Goal: Communication & Community: Answer question/provide support

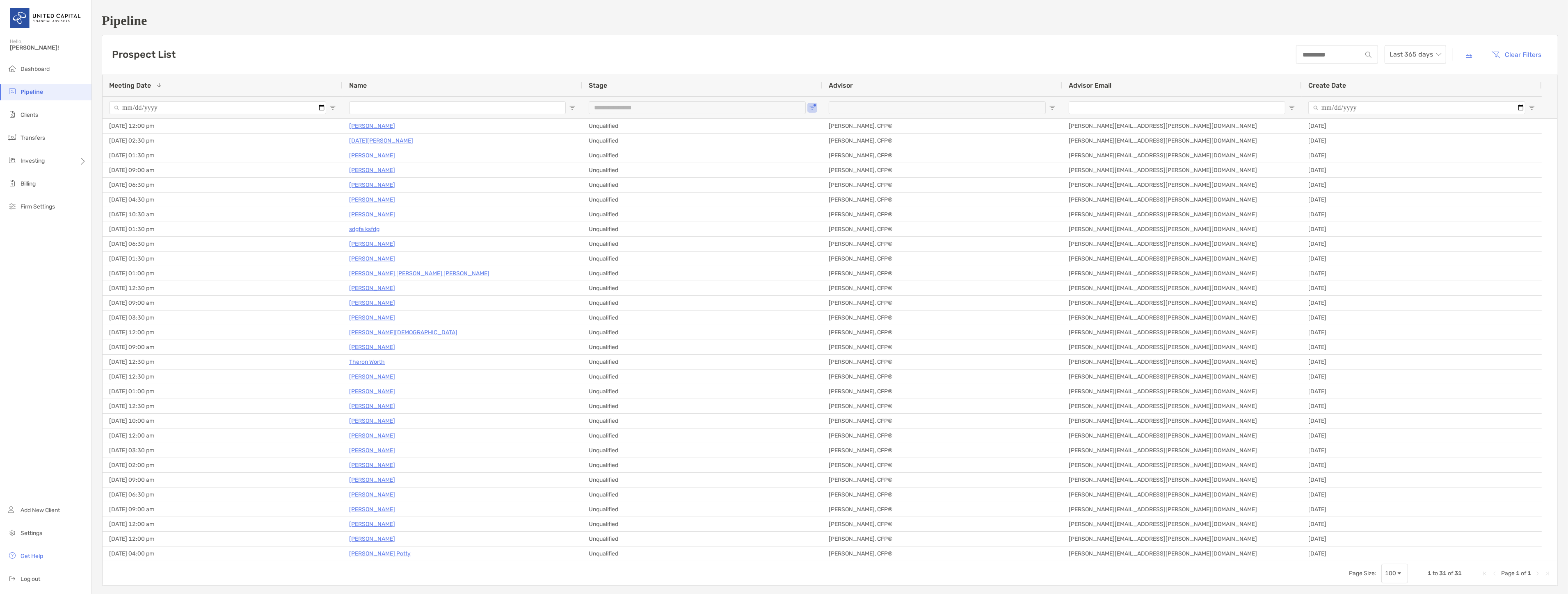
click at [573, 107] on span "Open Filter Menu" at bounding box center [572, 107] width 7 height 7
click at [622, 126] on div "Contains" at bounding box center [605, 122] width 74 height 20
click at [811, 104] on span "Open Filter Menu" at bounding box center [811, 107] width 7 height 7
click at [811, 107] on span "Open Filter Menu" at bounding box center [811, 107] width 7 height 7
click at [822, 169] on div "Client" at bounding box center [854, 170] width 78 height 11
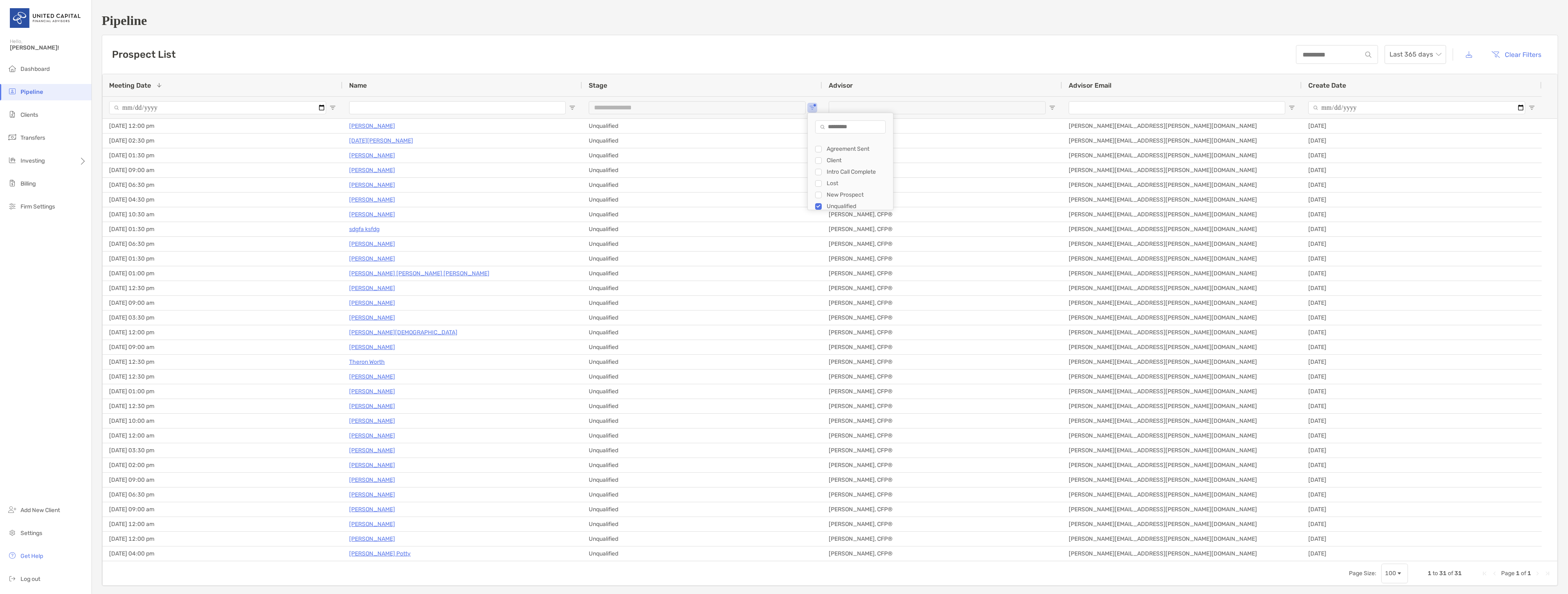
scroll to position [11, 0]
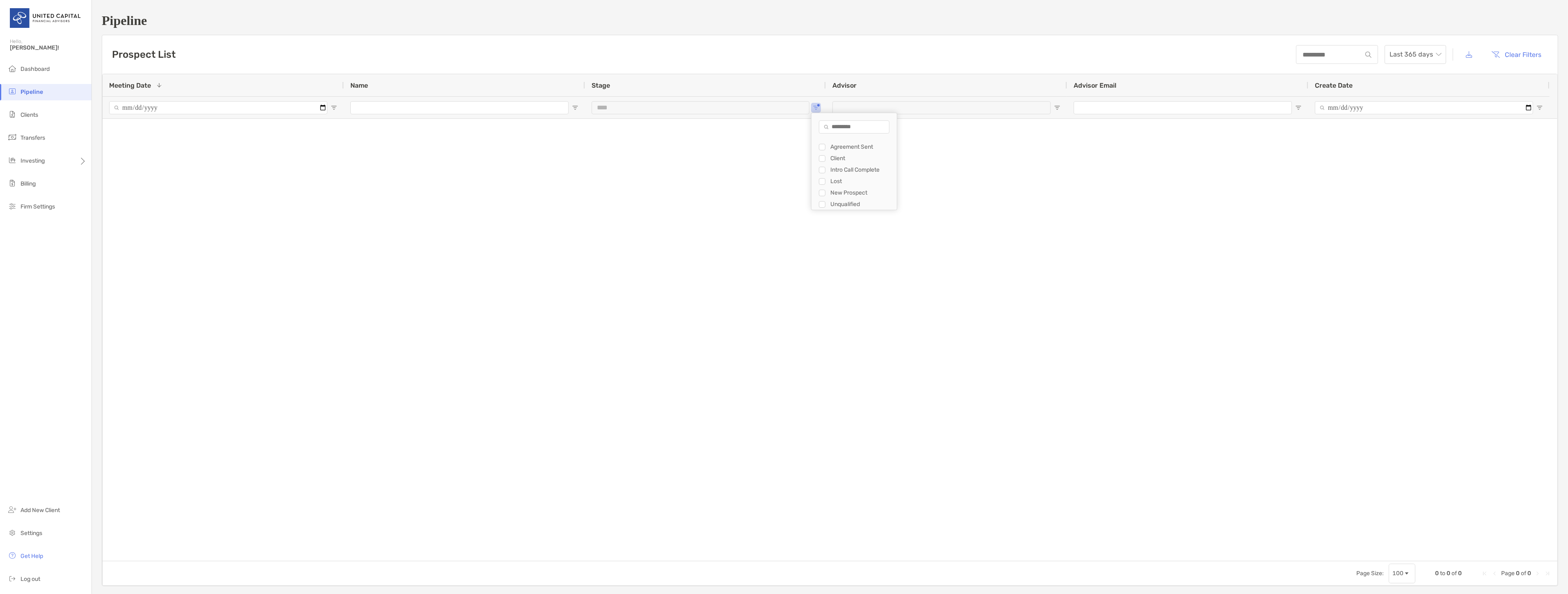
type input "**********"
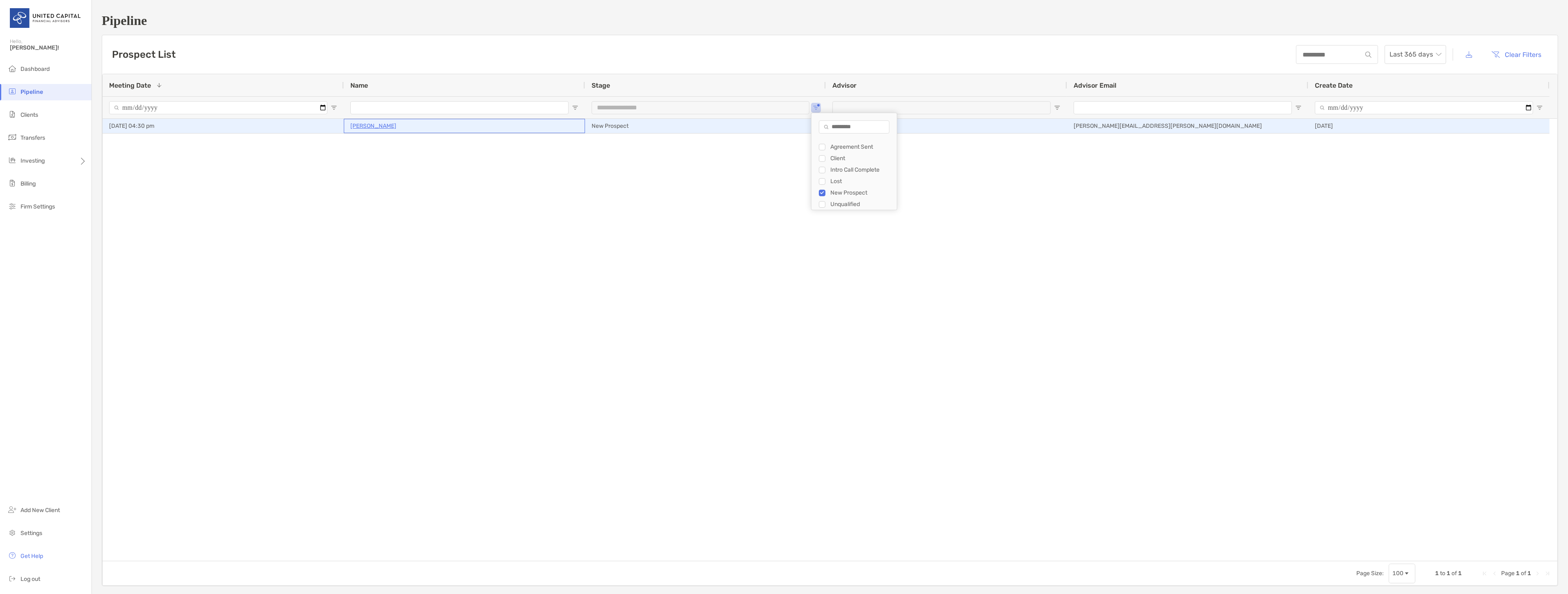
click at [368, 125] on p "[PERSON_NAME]" at bounding box center [374, 126] width 46 height 10
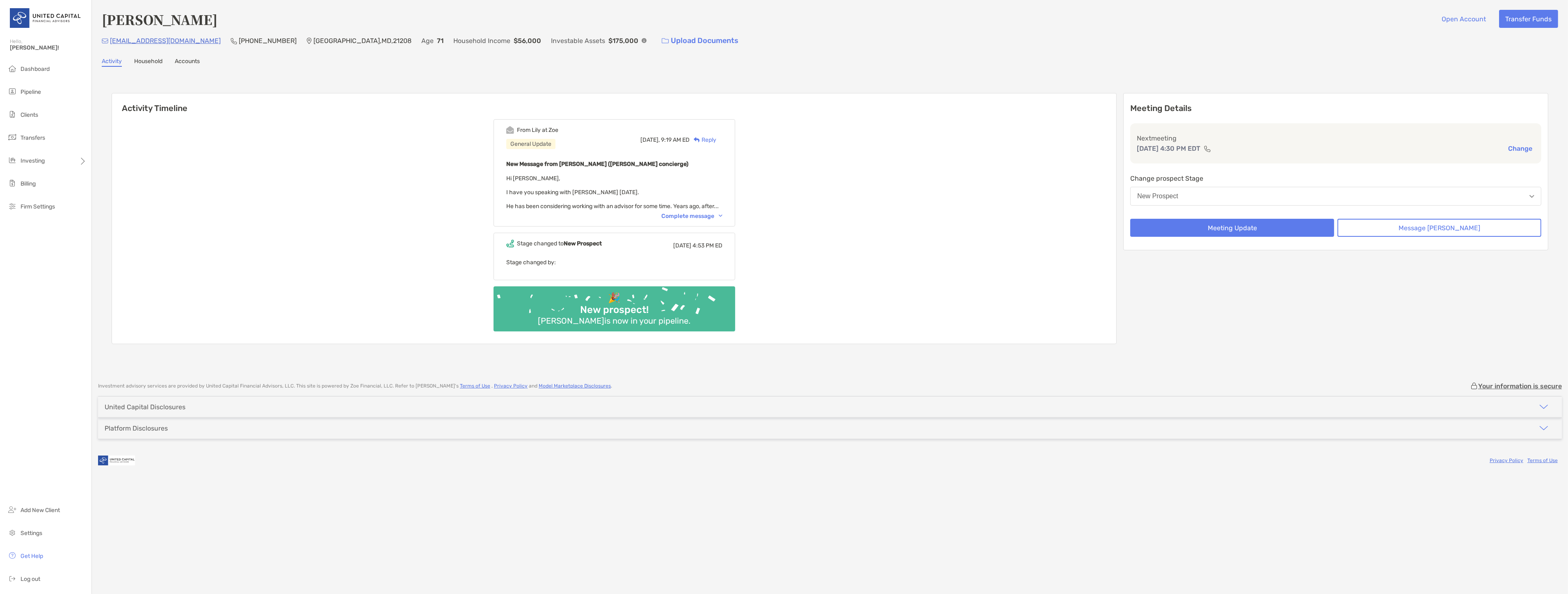
click at [722, 220] on div "Complete message" at bounding box center [692, 216] width 61 height 7
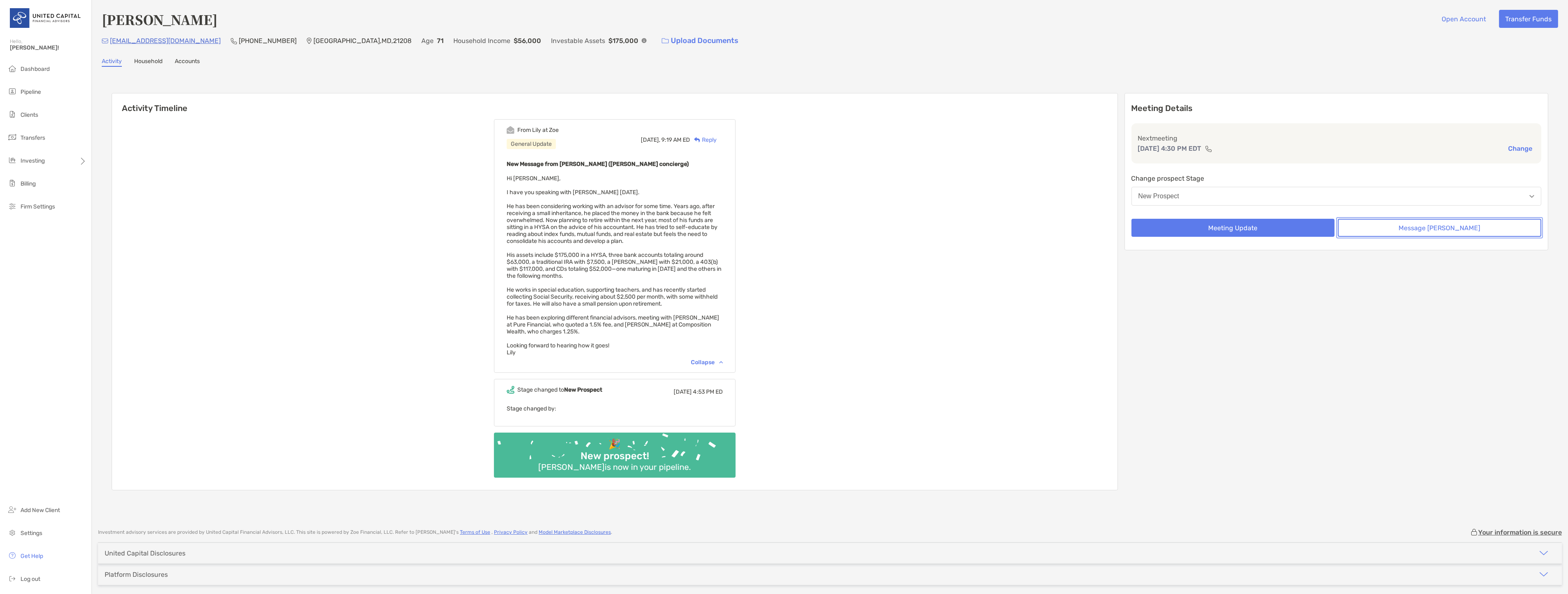
click at [1429, 225] on button "Message Zoe" at bounding box center [1439, 227] width 204 height 18
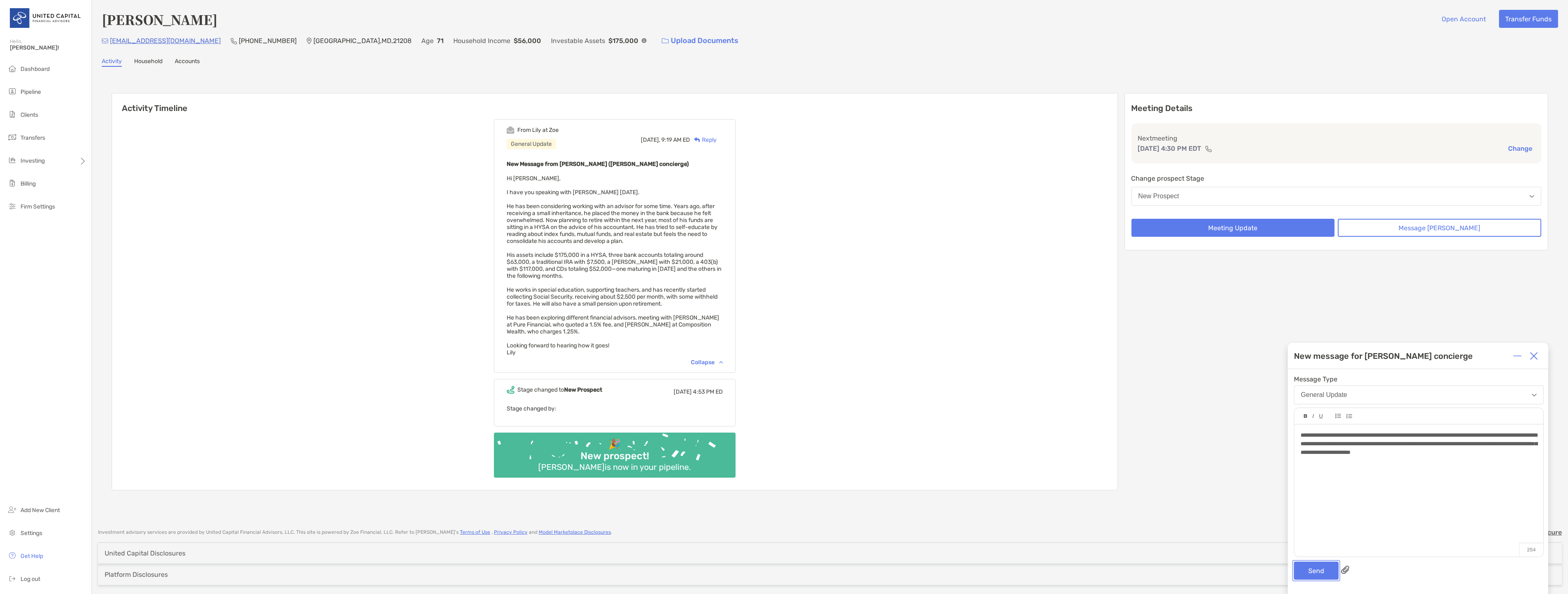
click at [1307, 564] on button "Send" at bounding box center [1316, 570] width 45 height 18
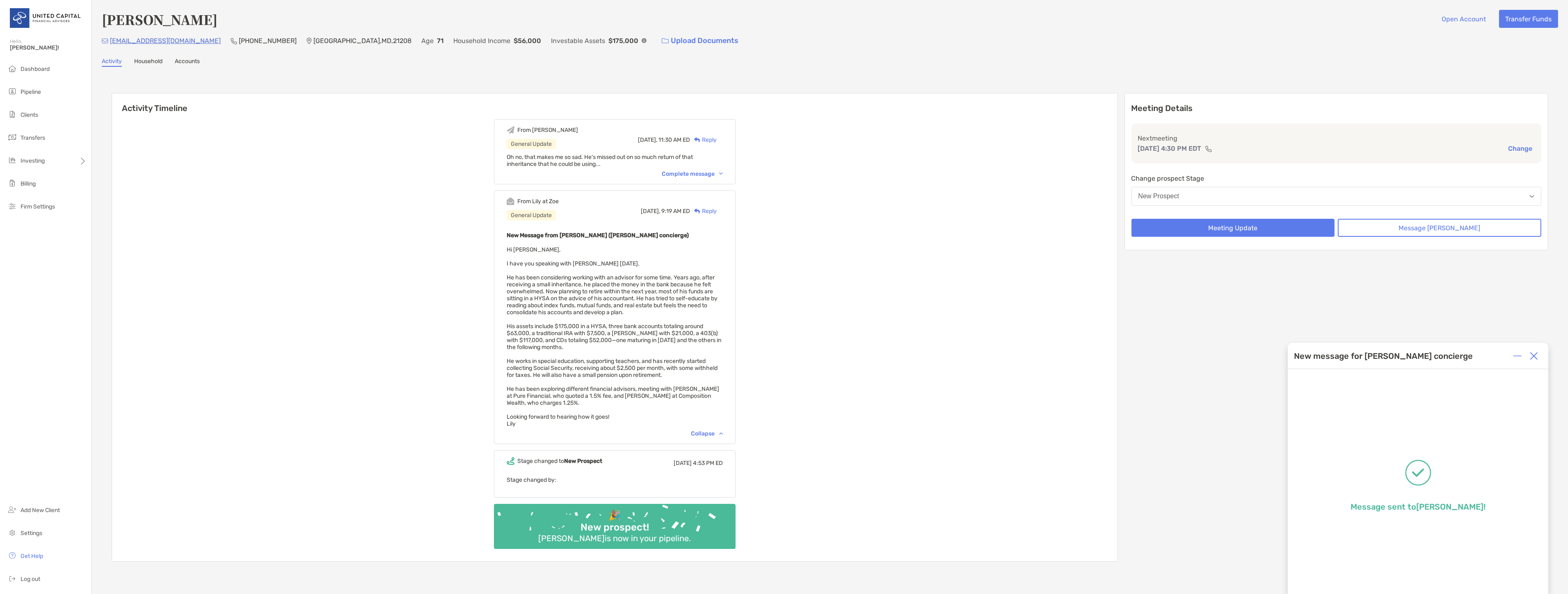
click at [711, 174] on div "Complete message" at bounding box center [692, 173] width 61 height 7
